Goal: Information Seeking & Learning: Learn about a topic

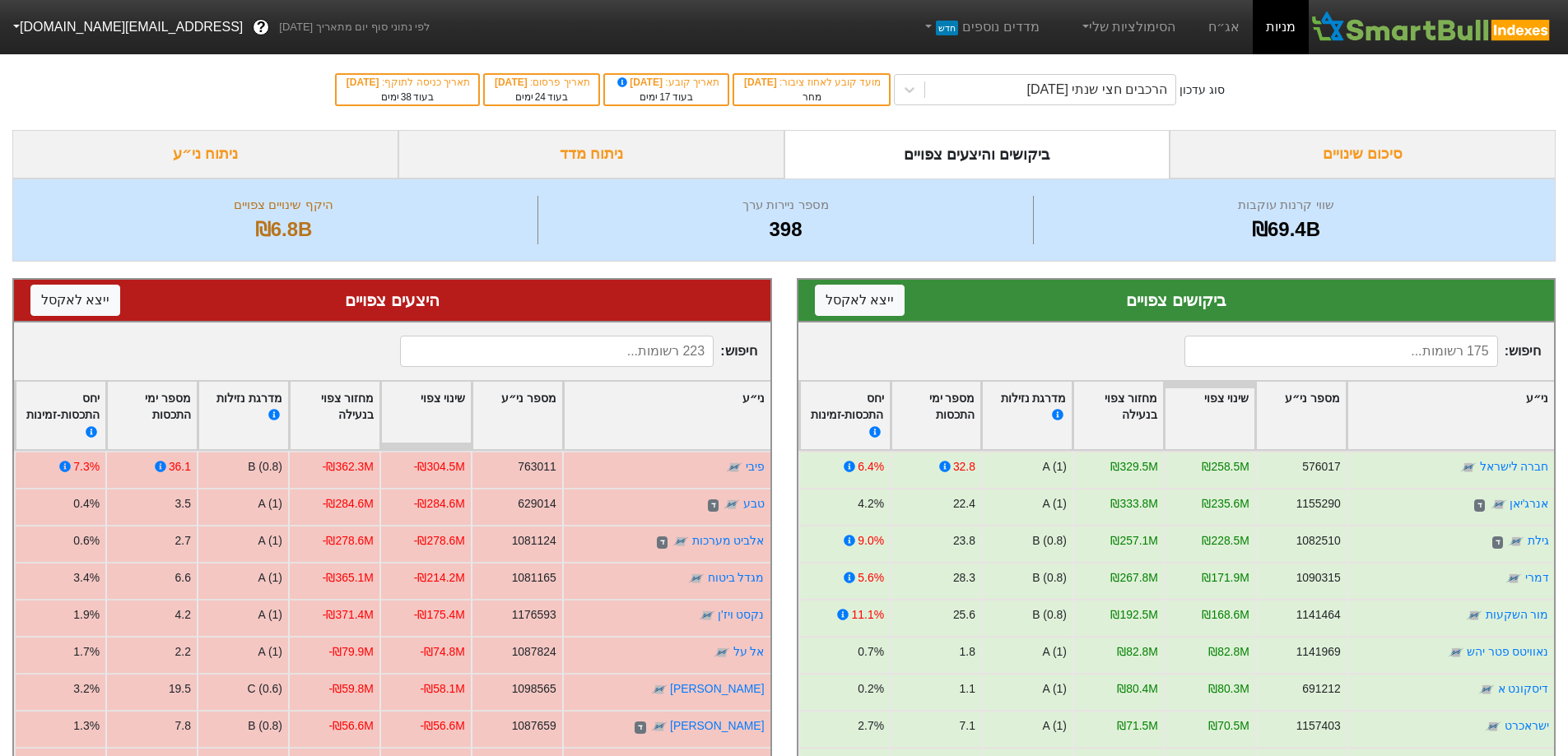
click at [1027, 152] on div "ביקושים והיצעים צפויים" at bounding box center [977, 154] width 386 height 48
click at [592, 162] on div "ניתוח מדד" at bounding box center [591, 154] width 386 height 48
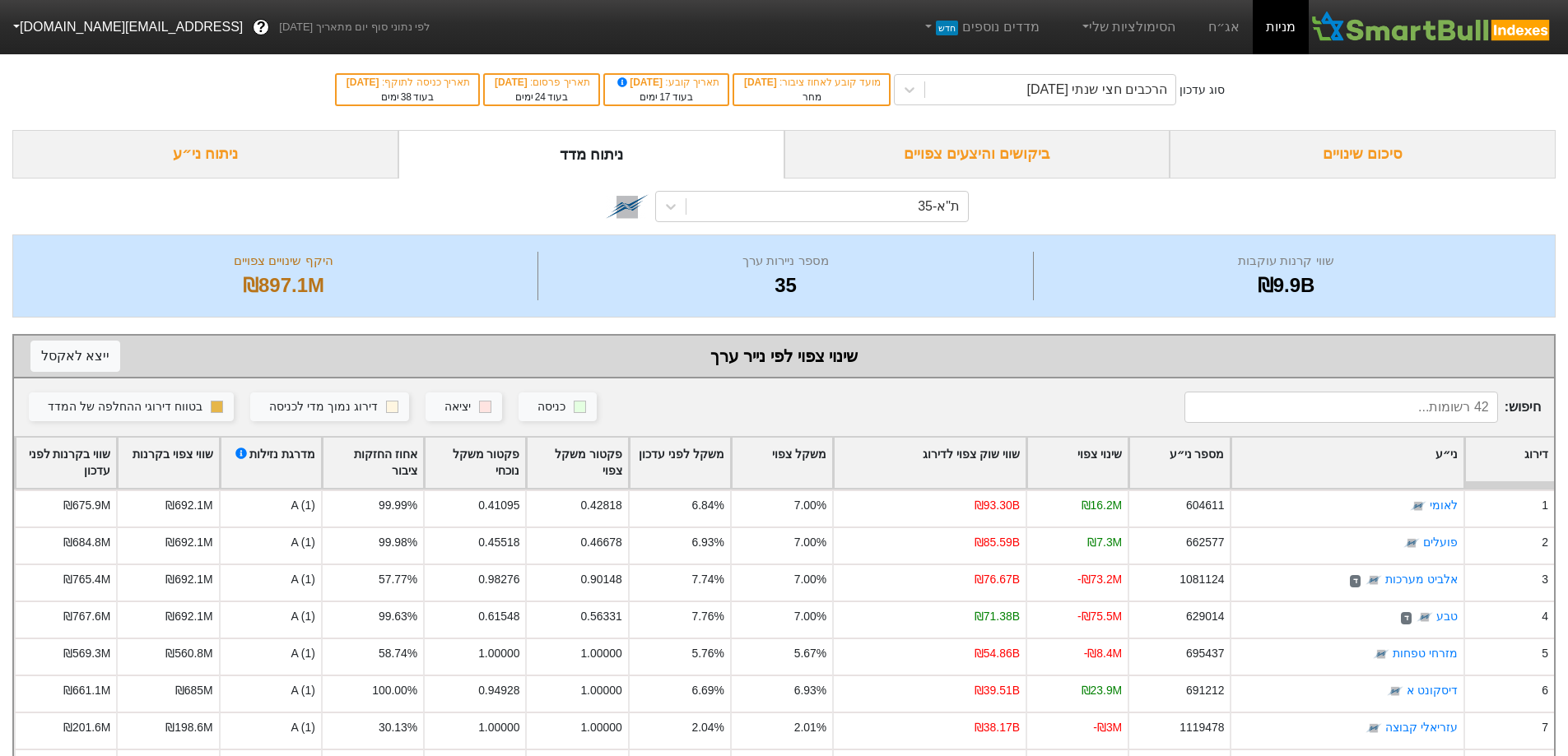
click at [969, 147] on div "ביקושים והיצעים צפויים" at bounding box center [977, 154] width 386 height 48
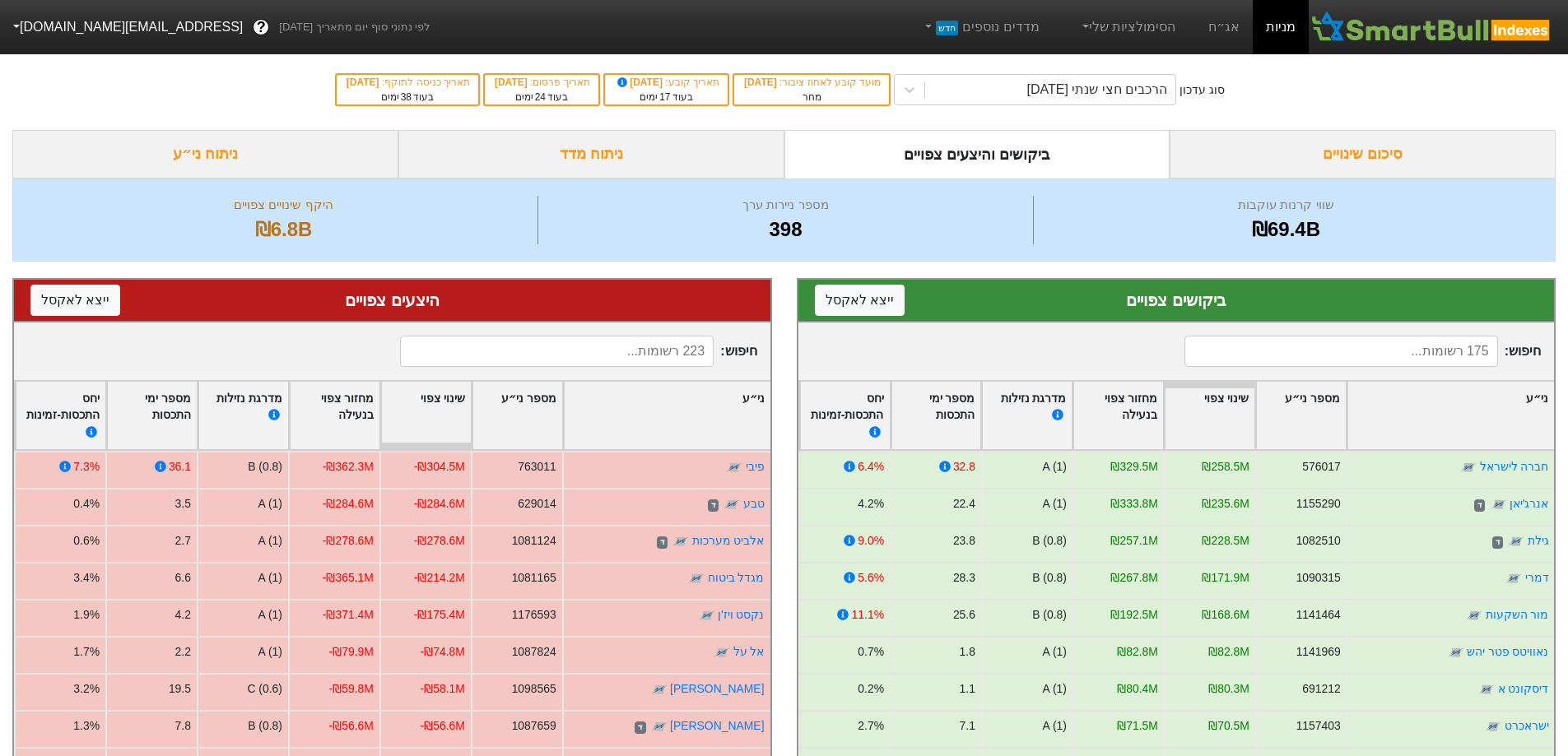
click at [1346, 157] on div "סיכום שינויים" at bounding box center [1362, 154] width 386 height 48
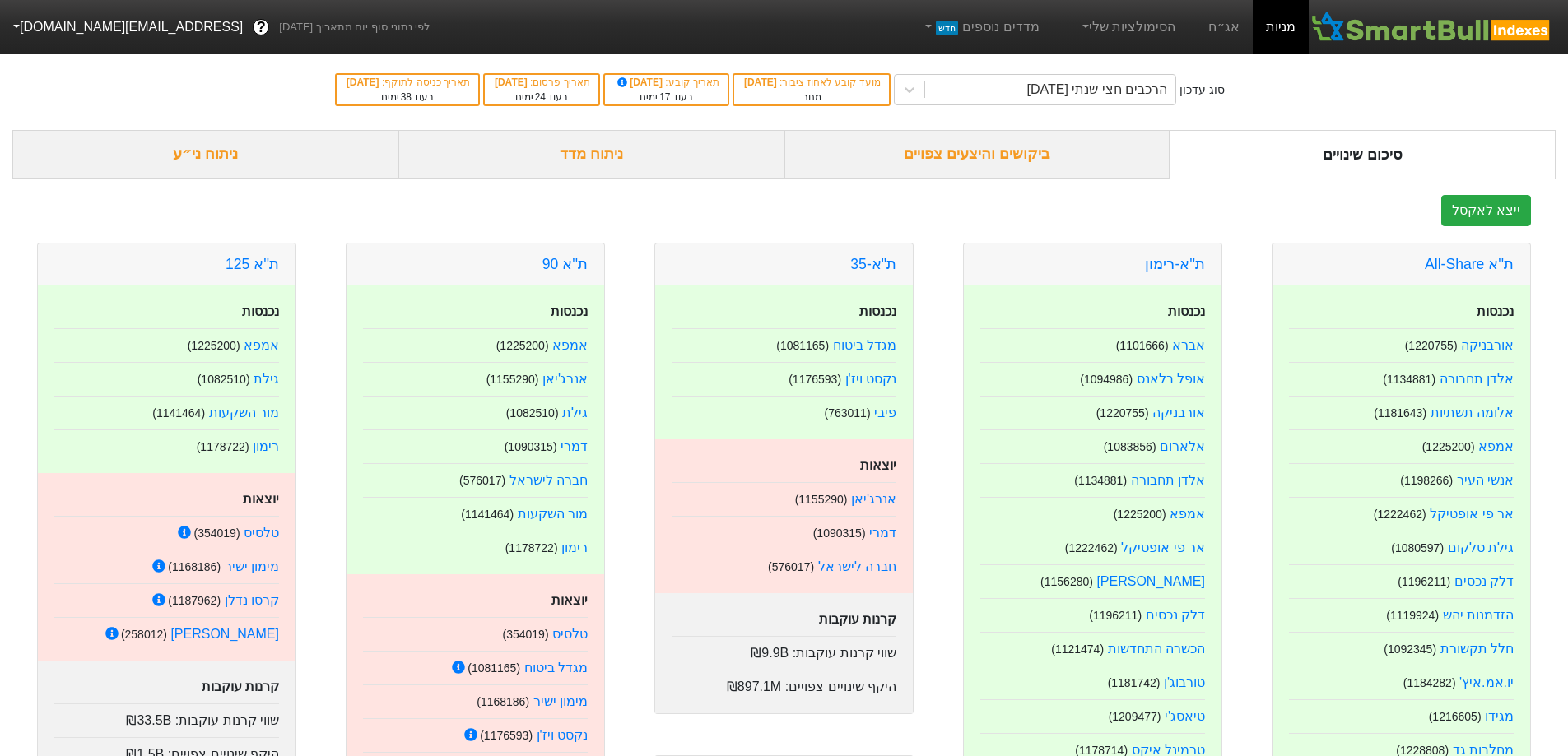
click at [1015, 150] on div "ביקושים והיצעים צפויים" at bounding box center [977, 154] width 386 height 48
